Goal: Transaction & Acquisition: Purchase product/service

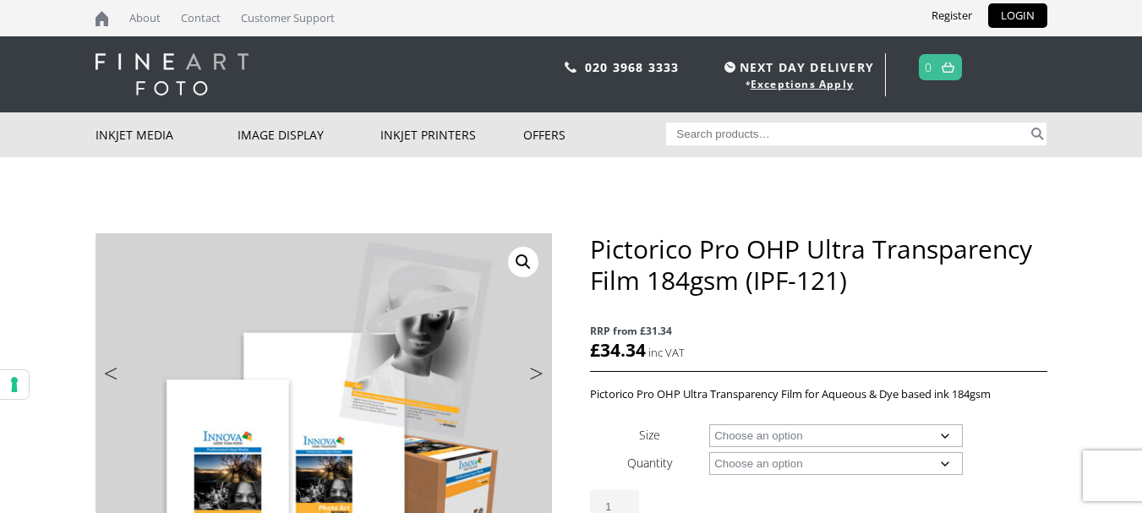
scroll to position [194, 0]
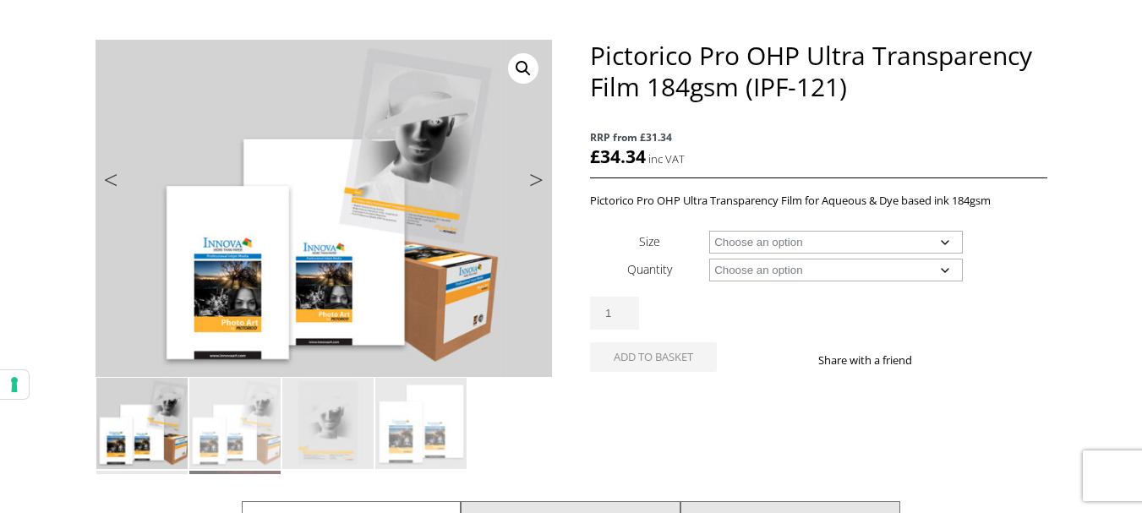
click at [949, 247] on select "Choose an option A4 Sheet A3+ Sheet 17" Wide Roll 24" Wide Roll 44" Wide Roll" at bounding box center [836, 242] width 254 height 23
click at [942, 237] on select "Choose an option A4 Sheet A3+ Sheet 17" Wide Roll 24" Wide Roll 44" Wide Roll" at bounding box center [836, 242] width 254 height 23
click at [944, 242] on select "Choose an option A4 Sheet A3+ Sheet 17" Wide Roll 24" Wide Roll 44" Wide Roll" at bounding box center [836, 242] width 254 height 23
click at [709, 231] on select "Choose an option A4 Sheet A3+ Sheet 17" Wide Roll 24" Wide Roll 44" Wide Roll" at bounding box center [836, 242] width 254 height 23
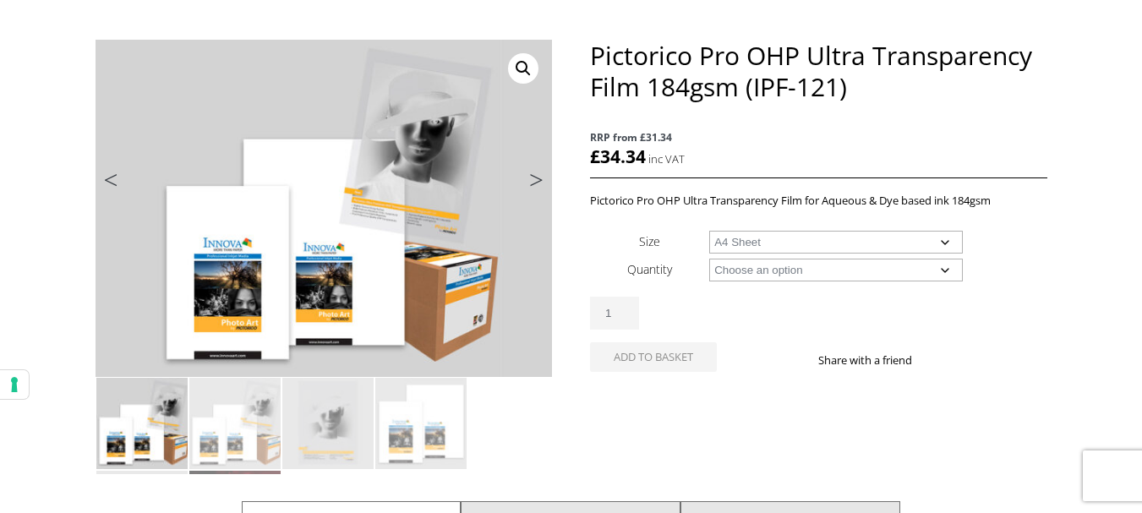
select select "a4-sheet"
click at [942, 270] on select "Choose an option 20 Sheets" at bounding box center [836, 270] width 254 height 23
select select "20-sheets"
click at [709, 259] on select "Choose an option 20 Sheets" at bounding box center [836, 270] width 254 height 23
select select "a4-sheet"
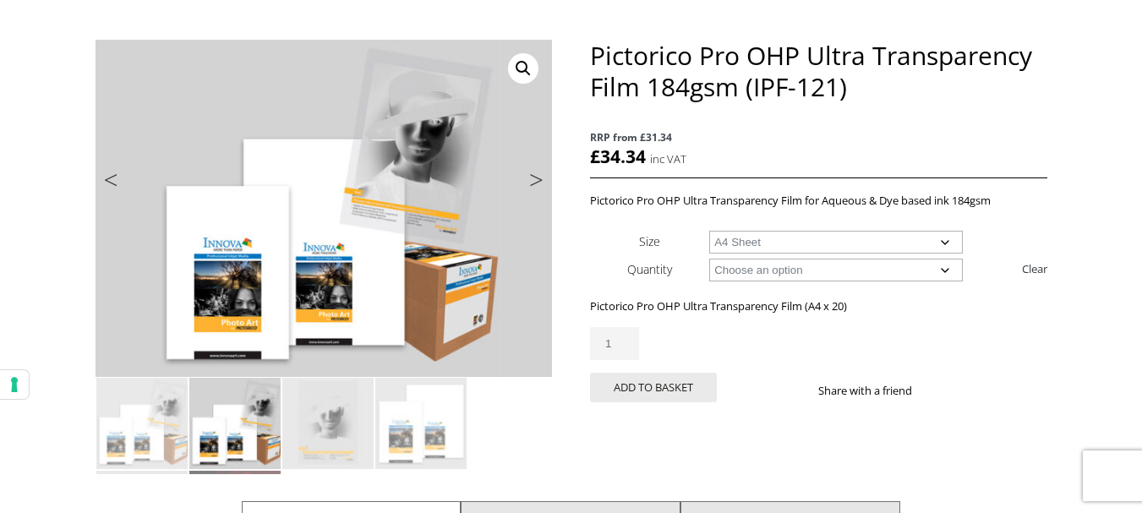
click at [943, 241] on select "Choose an option A4 Sheet A3+ Sheet" at bounding box center [836, 242] width 254 height 23
click at [987, 289] on form "Size Choose an option A4 Sheet A3+ Sheet Quantity Choose an option 20 Sheets Cl…" at bounding box center [818, 321] width 456 height 188
click at [944, 269] on select "Choose an option 20 Sheets" at bounding box center [836, 270] width 254 height 23
click at [952, 238] on select "Choose an option A4 Sheet A3+ Sheet" at bounding box center [836, 242] width 254 height 23
